Goal: Navigation & Orientation: Find specific page/section

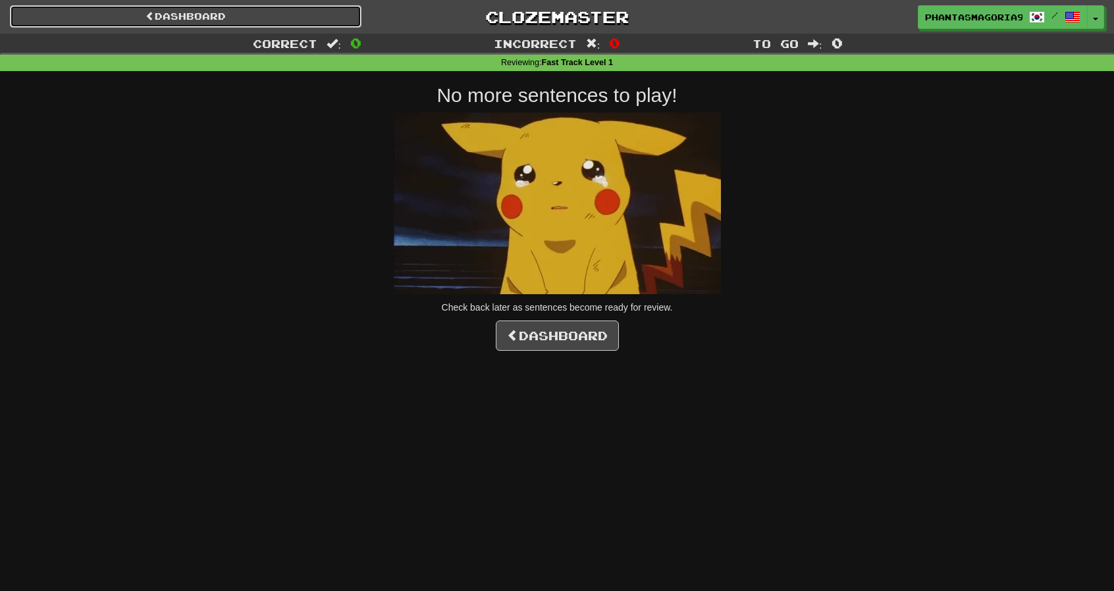
click at [254, 14] on link "Dashboard" at bounding box center [186, 16] width 352 height 22
